Goal: Task Accomplishment & Management: Manage account settings

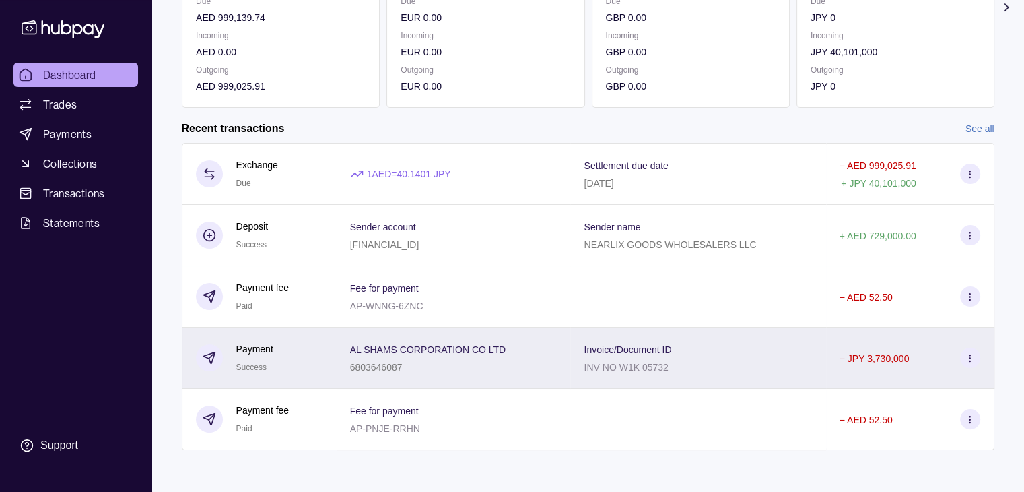
scroll to position [227, 0]
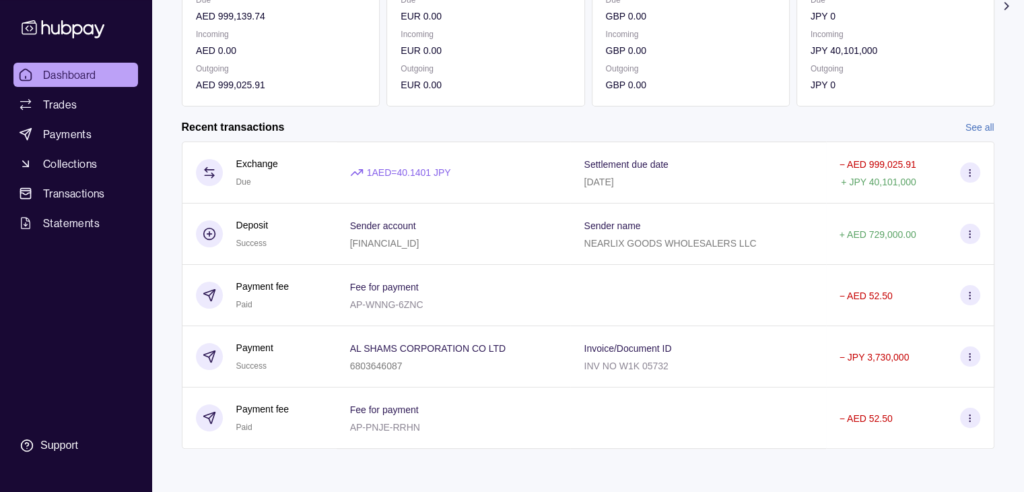
click at [973, 120] on link "See all" at bounding box center [980, 127] width 29 height 15
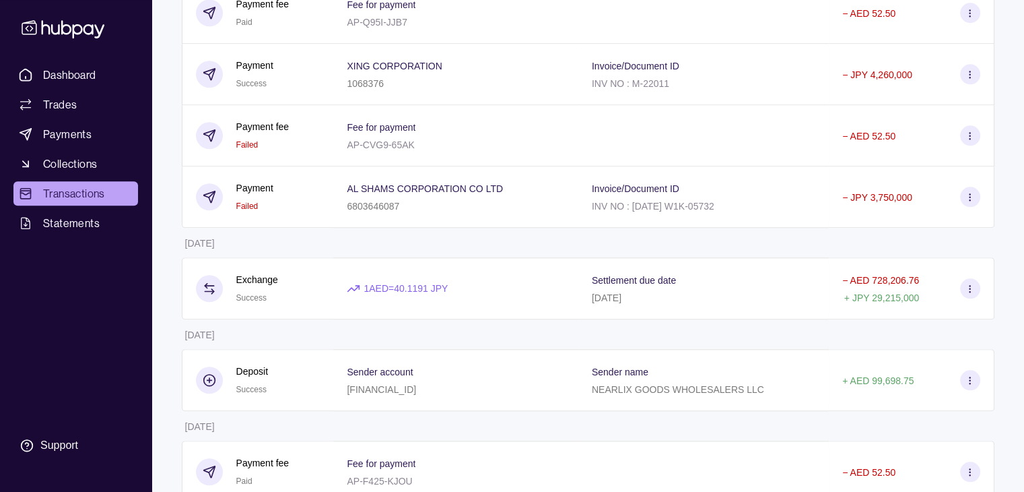
scroll to position [1312, 0]
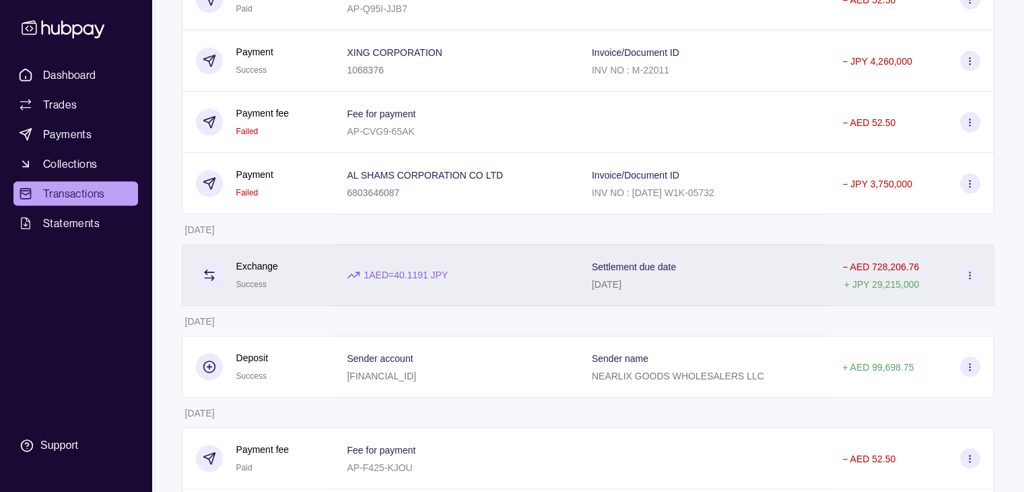
click at [972, 280] on icon at bounding box center [970, 275] width 10 height 10
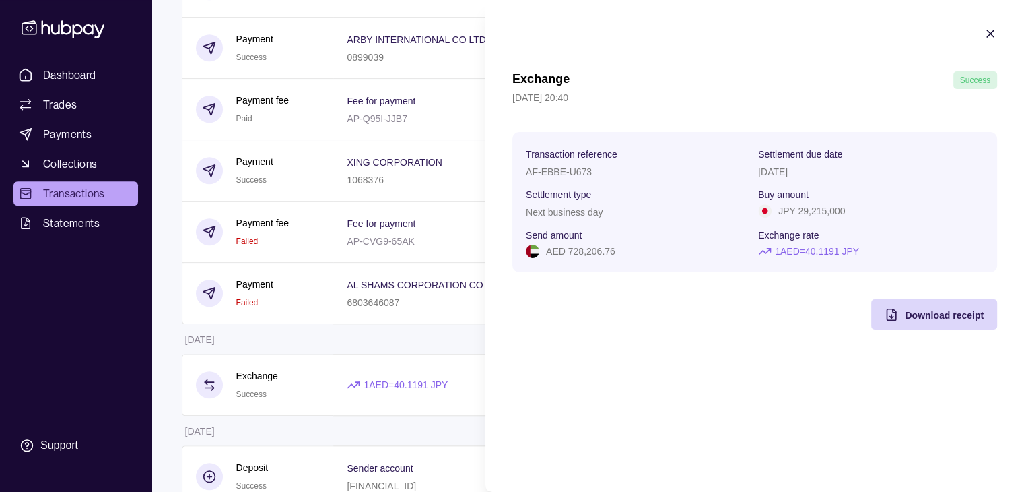
scroll to position [1177, 0]
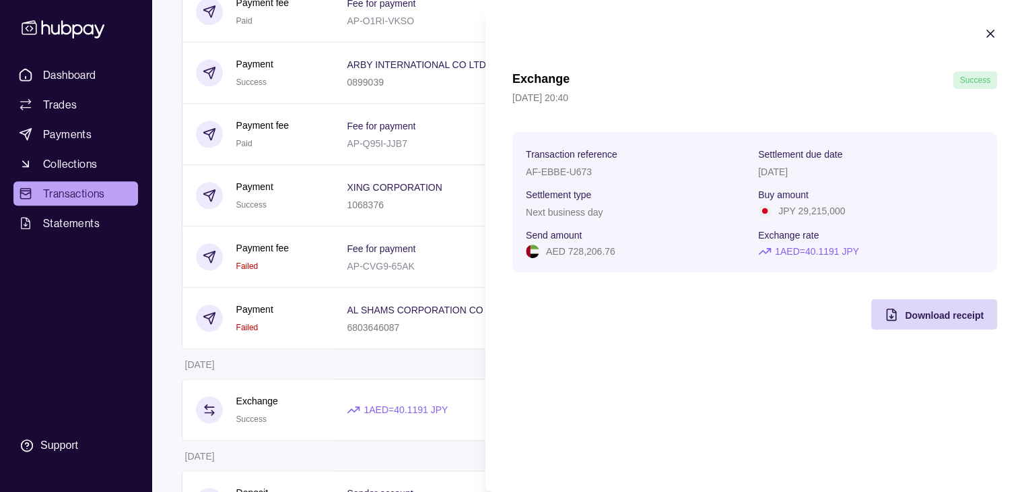
click at [988, 33] on icon "button" at bounding box center [990, 33] width 13 height 13
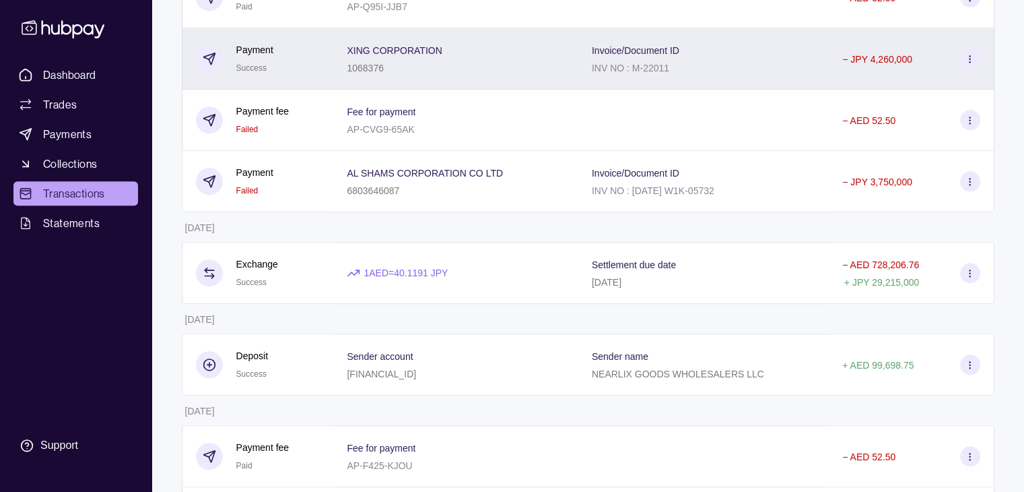
scroll to position [1312, 0]
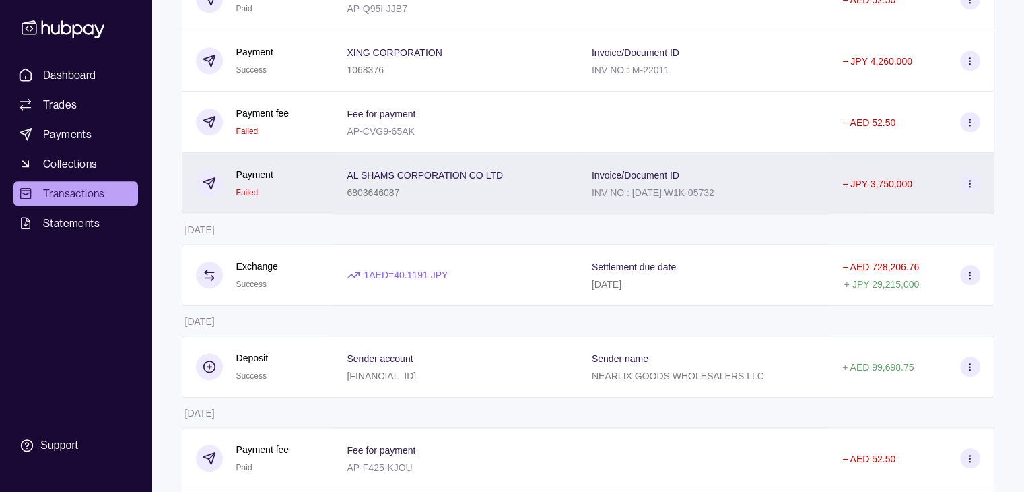
click at [970, 187] on circle at bounding box center [970, 186] width 1 height 1
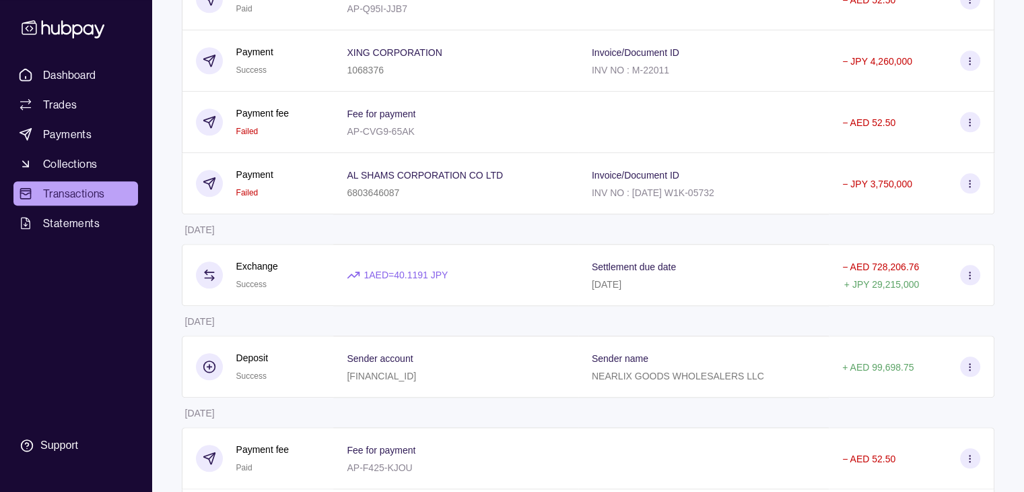
drag, startPoint x: 424, startPoint y: 149, endPoint x: 447, endPoint y: 180, distance: 38.0
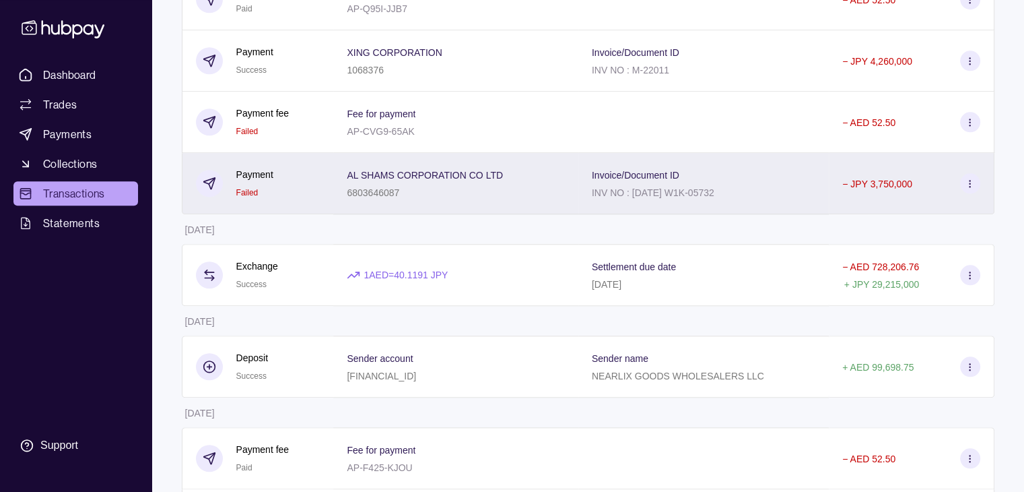
click at [424, 151] on html "Dashboard Trades Payments Collections Transactions Statements Support T Hello, …" at bounding box center [512, 412] width 1024 height 3449
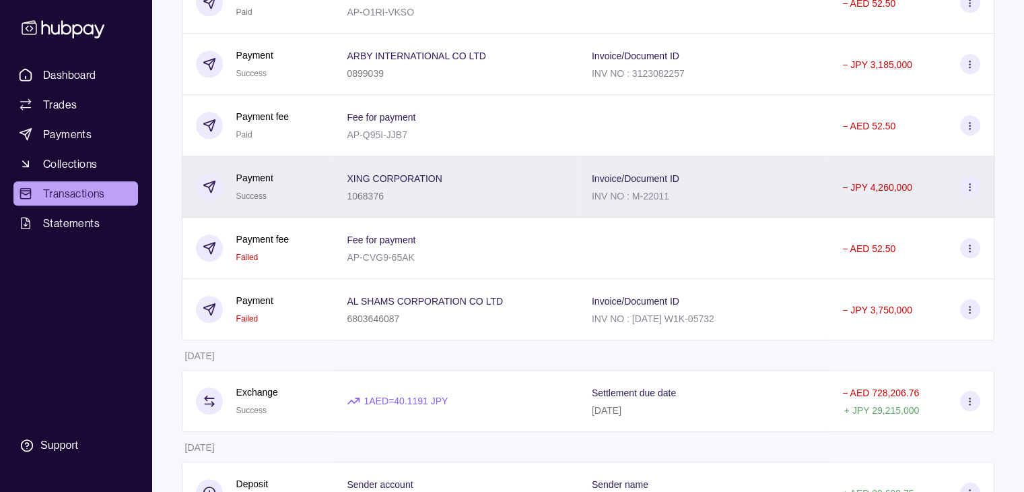
scroll to position [1177, 0]
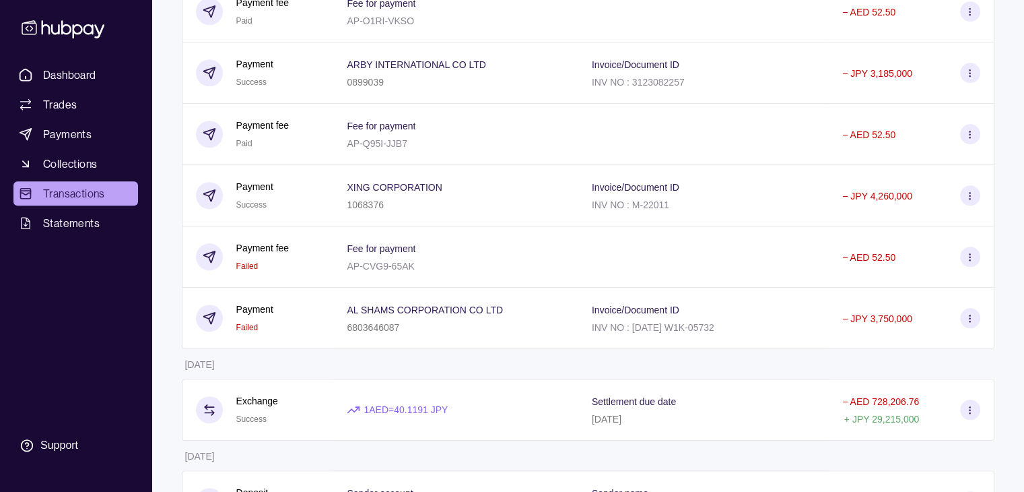
click at [968, 205] on section at bounding box center [970, 195] width 20 height 20
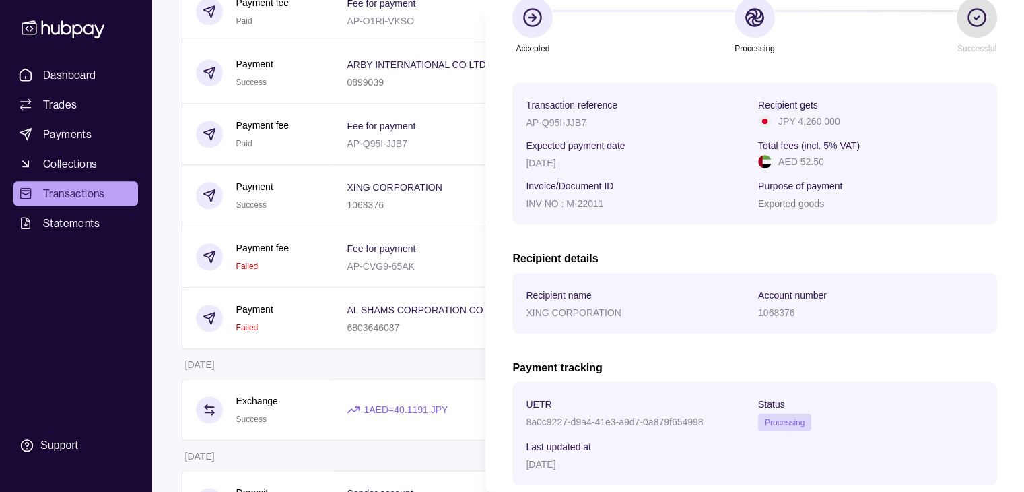
scroll to position [135, 0]
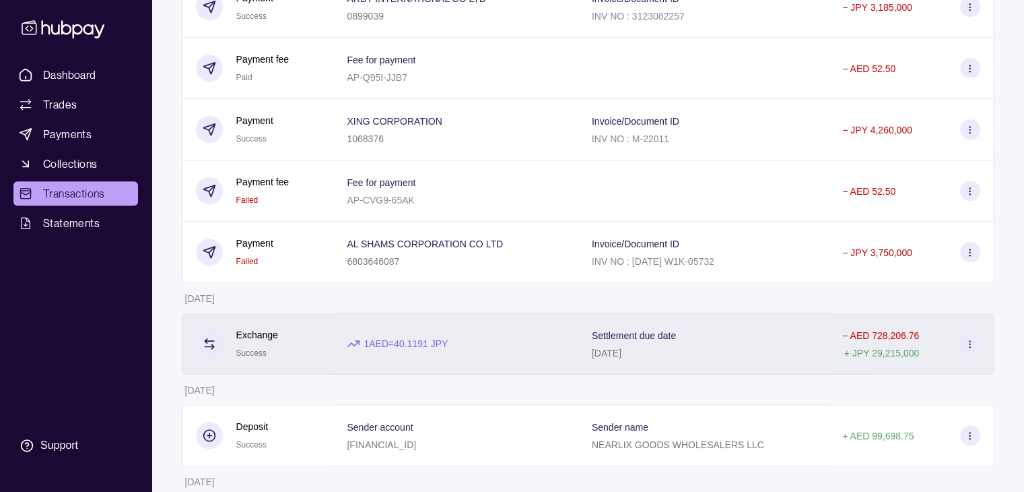
scroll to position [1244, 0]
click at [977, 348] on section at bounding box center [970, 342] width 20 height 20
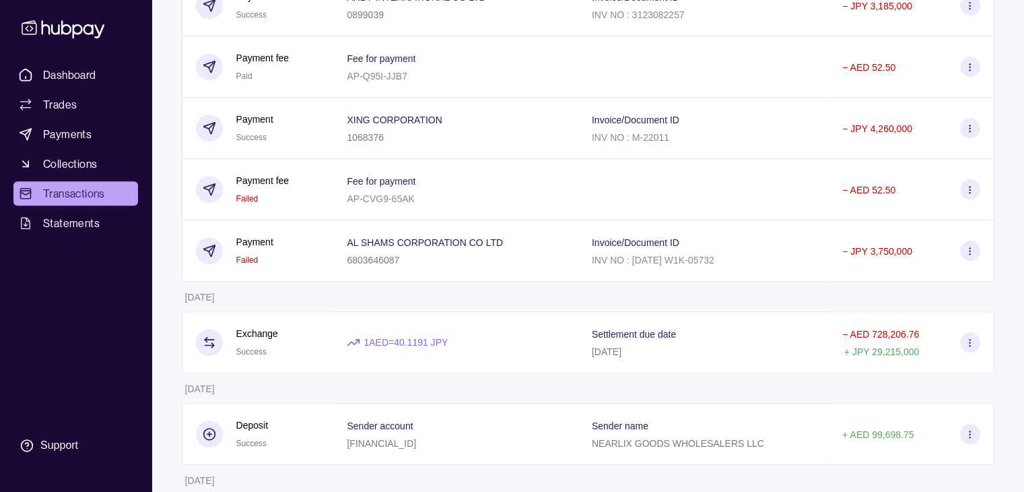
click at [397, 340] on html "Dashboard Trades Payments Collections Transactions Statements Support T Hello, …" at bounding box center [512, 480] width 1024 height 3449
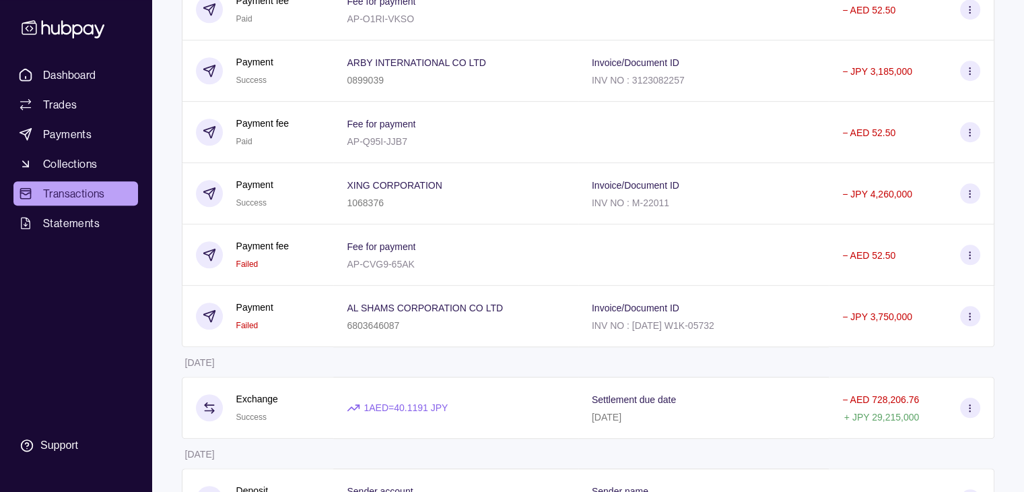
scroll to position [1177, 0]
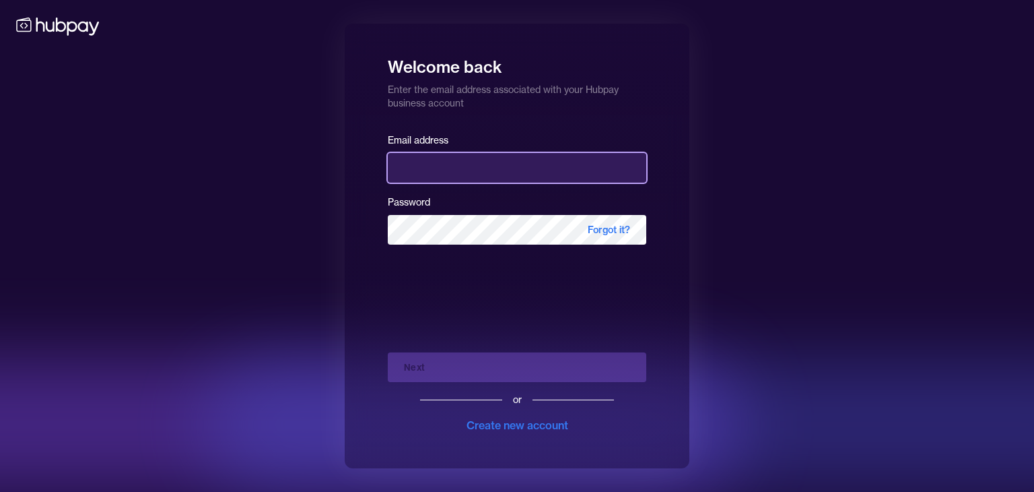
click at [449, 173] on input "email" at bounding box center [517, 168] width 259 height 30
type input "**********"
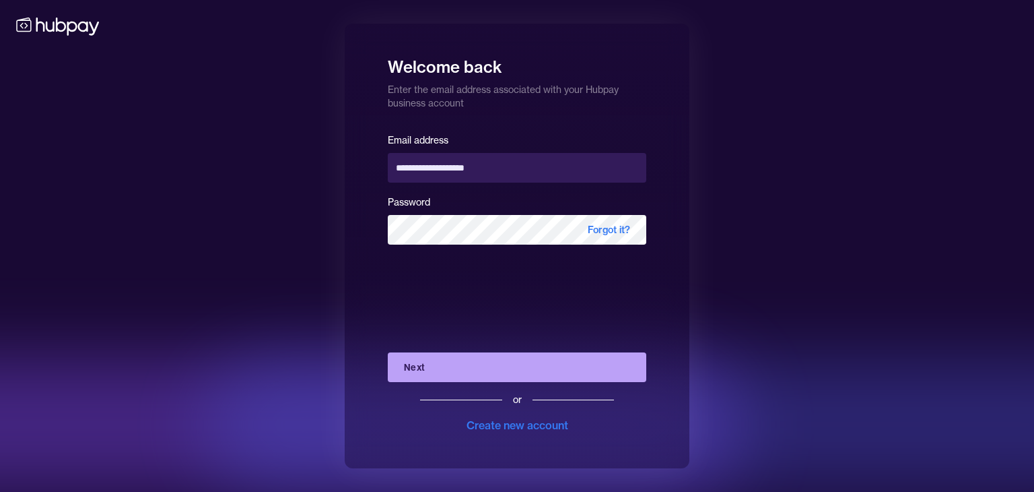
click at [530, 358] on button "Next" at bounding box center [517, 367] width 259 height 30
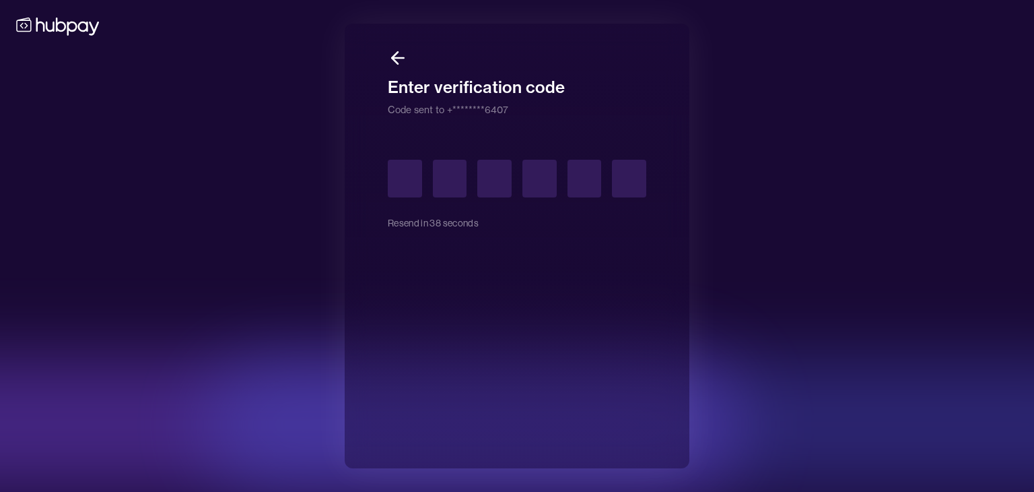
type input "*"
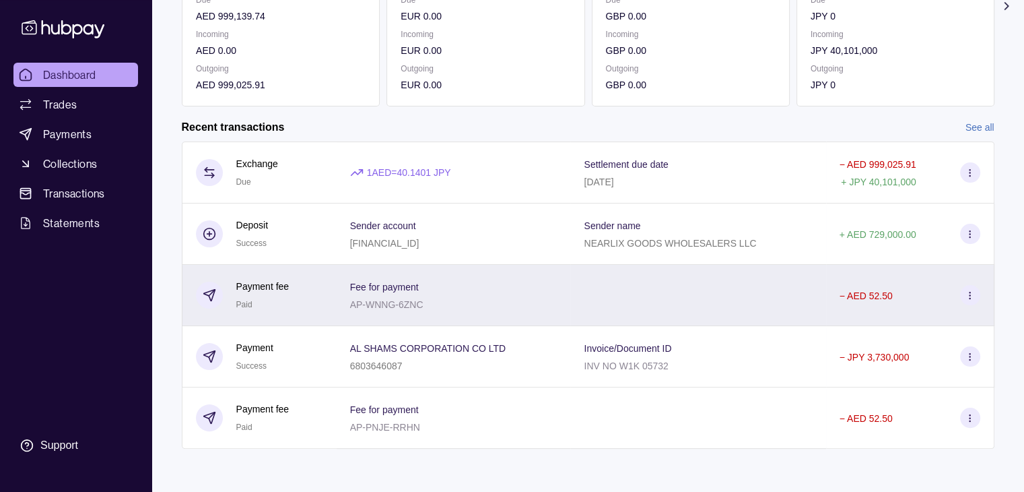
scroll to position [227, 0]
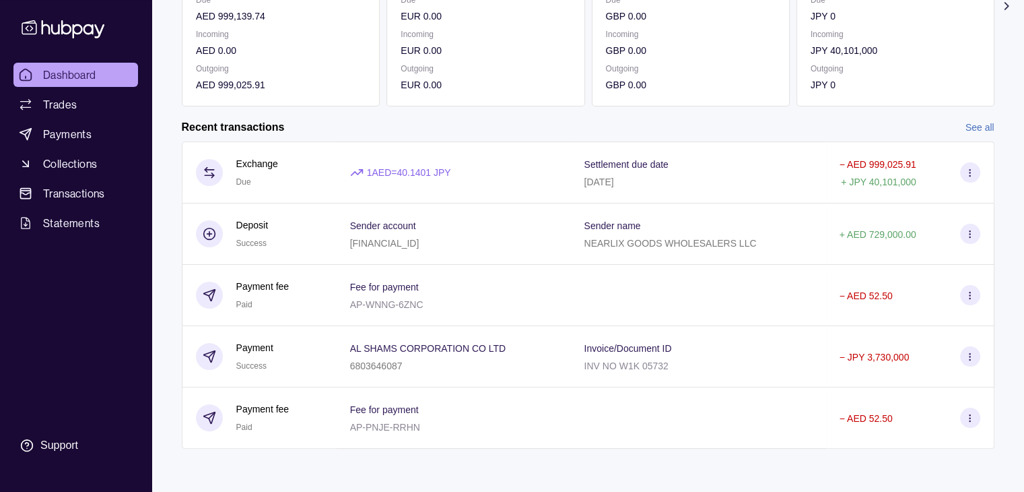
click at [978, 130] on link "See all" at bounding box center [980, 127] width 29 height 15
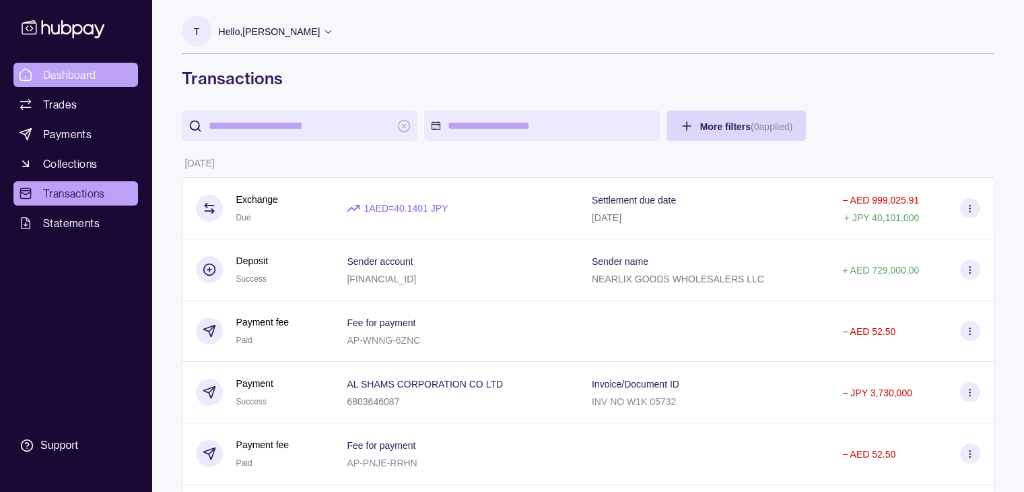
click at [63, 73] on span "Dashboard" at bounding box center [69, 75] width 53 height 16
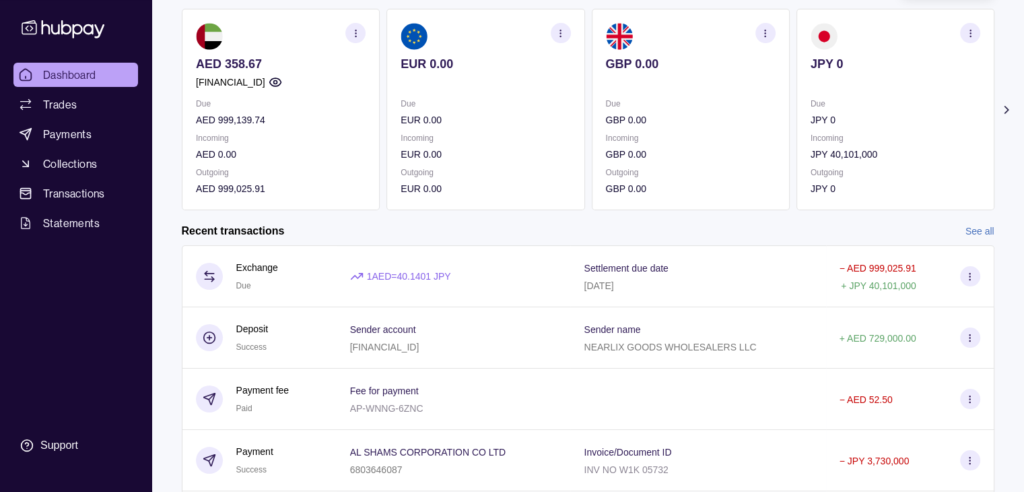
scroll to position [135, 0]
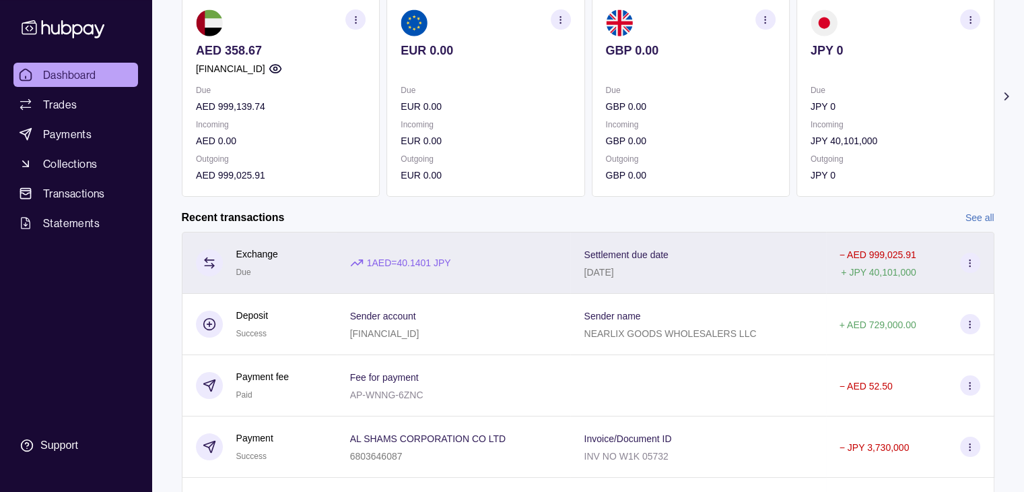
click at [968, 262] on icon at bounding box center [970, 263] width 10 height 10
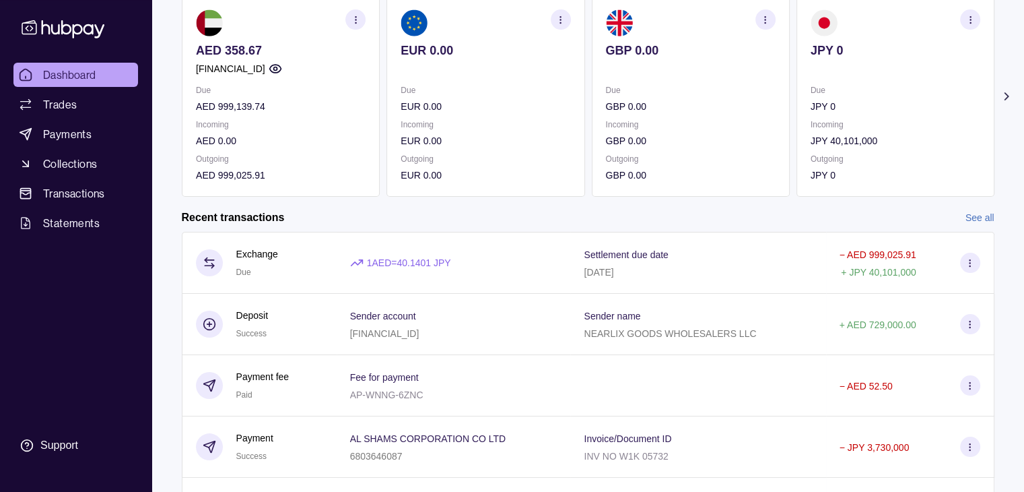
click at [318, 164] on html "Dashboard Trades Payments Collections Transactions Statements Support T Hello, …" at bounding box center [512, 223] width 1024 height 716
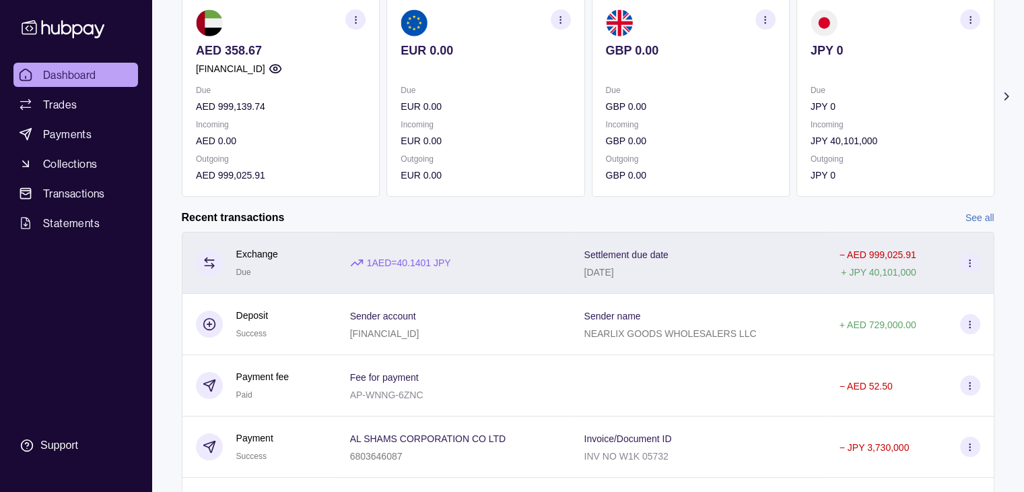
click at [963, 259] on section at bounding box center [970, 263] width 20 height 20
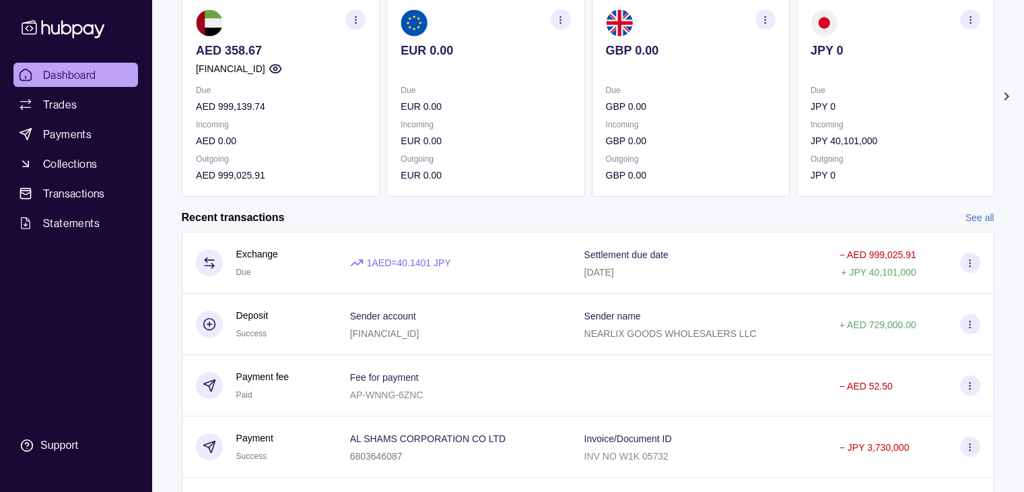
click at [463, 100] on html "Dashboard Trades Payments Collections Transactions Statements Support T Hello, …" at bounding box center [512, 223] width 1024 height 716
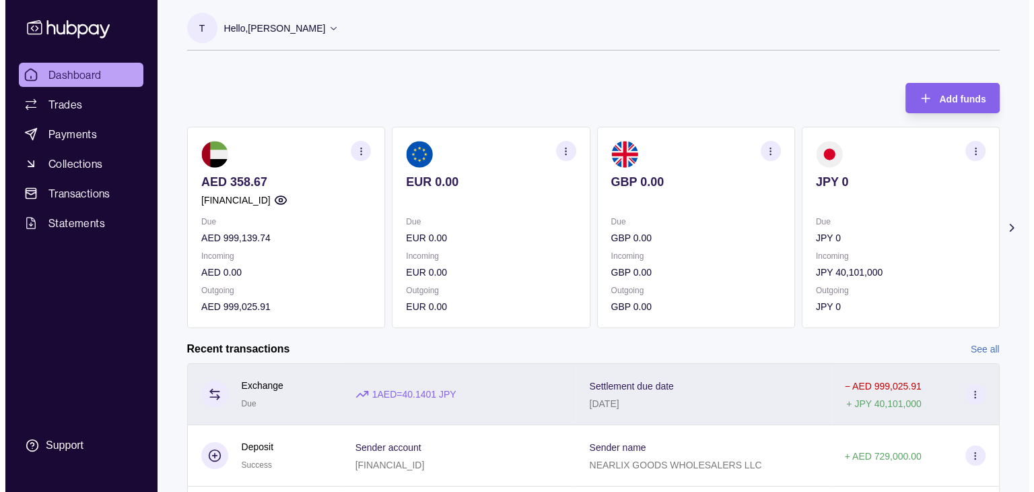
scroll to position [0, 0]
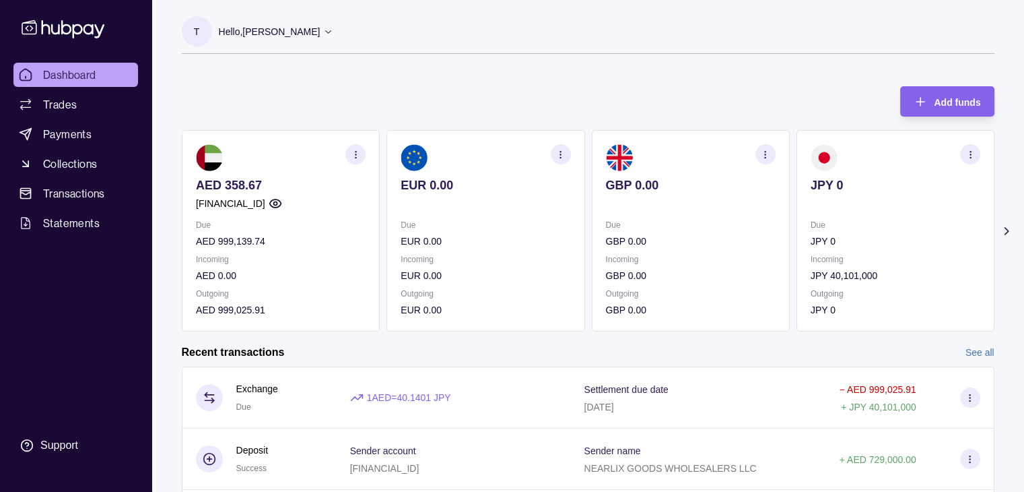
click at [323, 30] on icon at bounding box center [328, 31] width 10 height 10
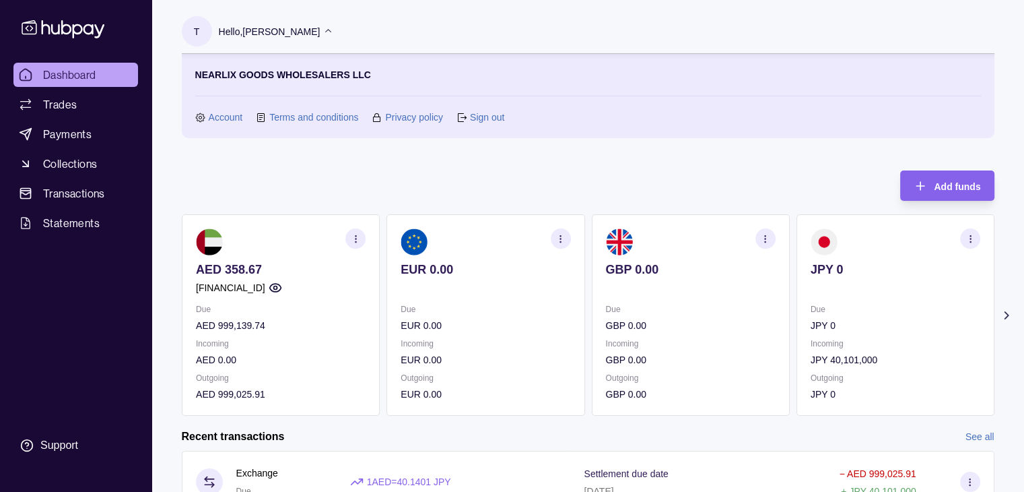
click at [491, 114] on link "Sign out" at bounding box center [487, 117] width 34 height 15
